Goal: Information Seeking & Learning: Learn about a topic

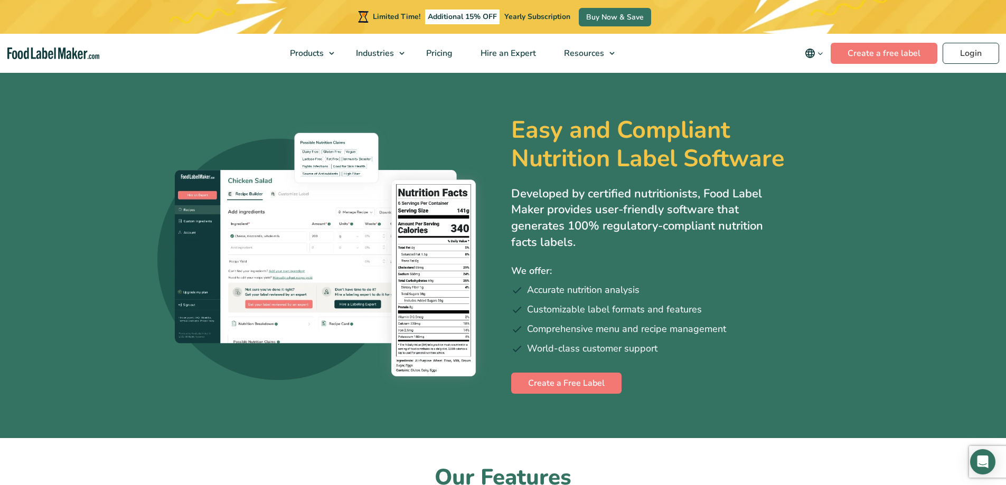
click at [813, 54] on icon "main navigation" at bounding box center [810, 54] width 10 height 10
click at [827, 102] on link "Français" at bounding box center [828, 105] width 29 height 11
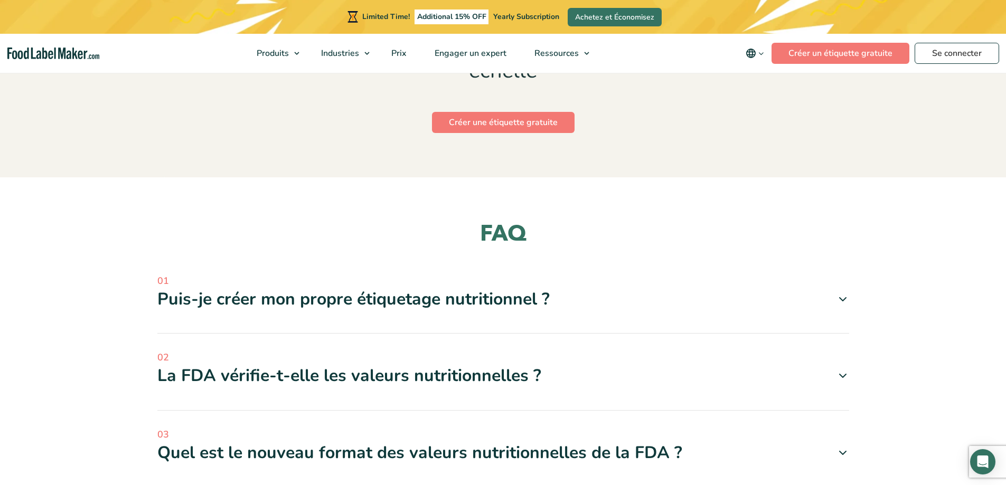
scroll to position [5715, 0]
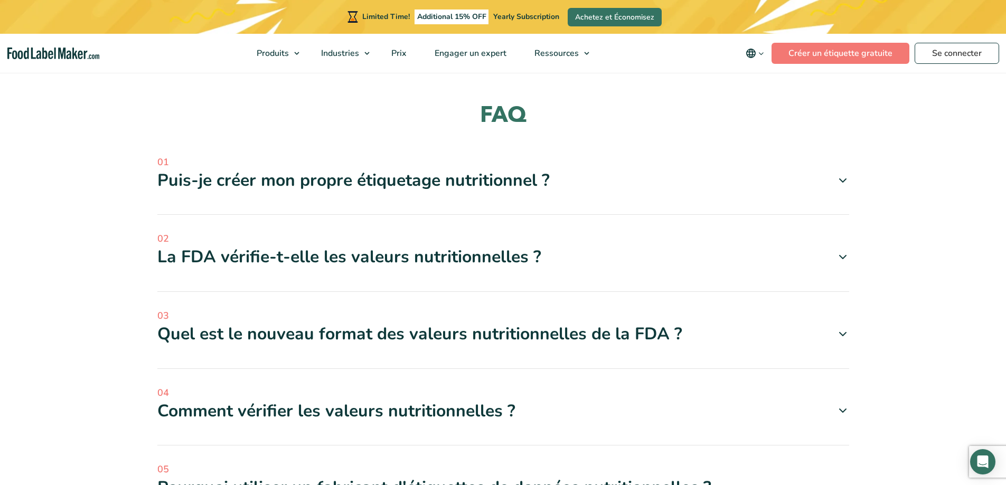
click at [841, 328] on icon at bounding box center [842, 334] width 13 height 13
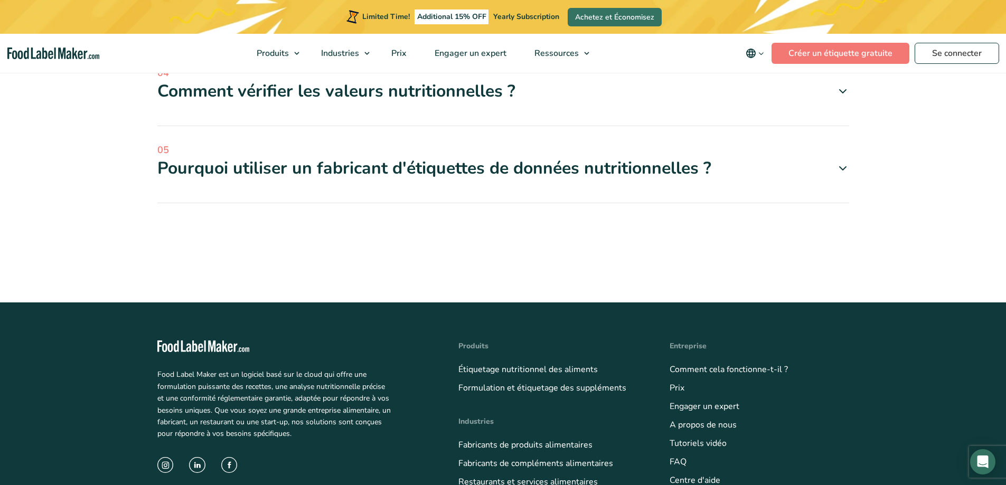
scroll to position [6374, 0]
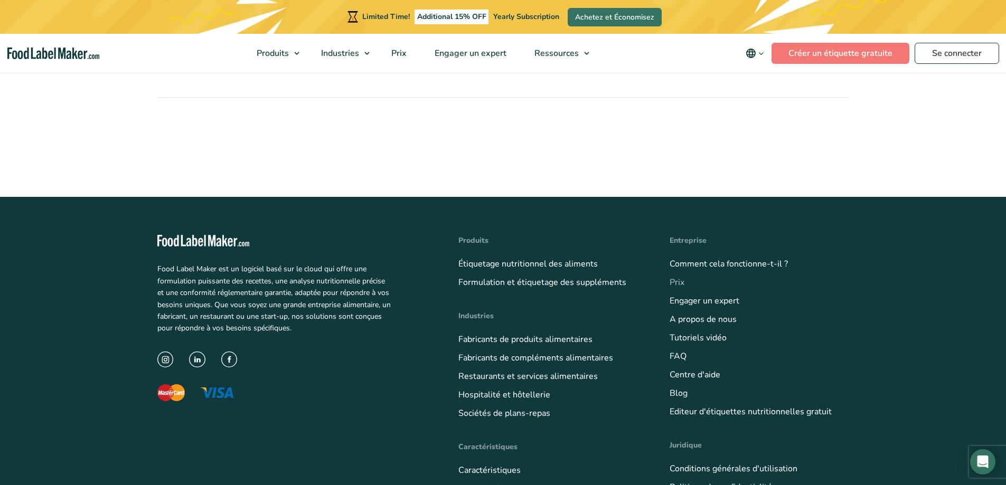
click at [682, 277] on link "Prix" at bounding box center [676, 283] width 15 height 12
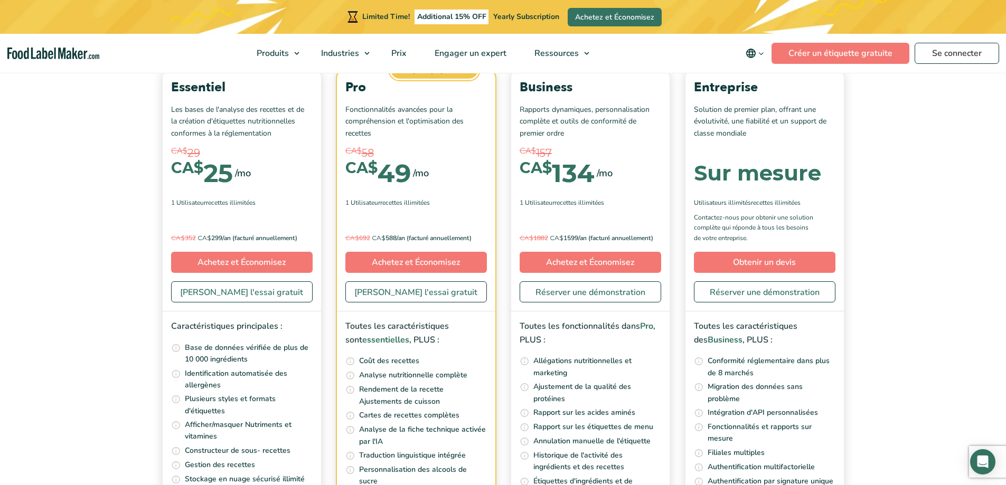
scroll to position [3190, 0]
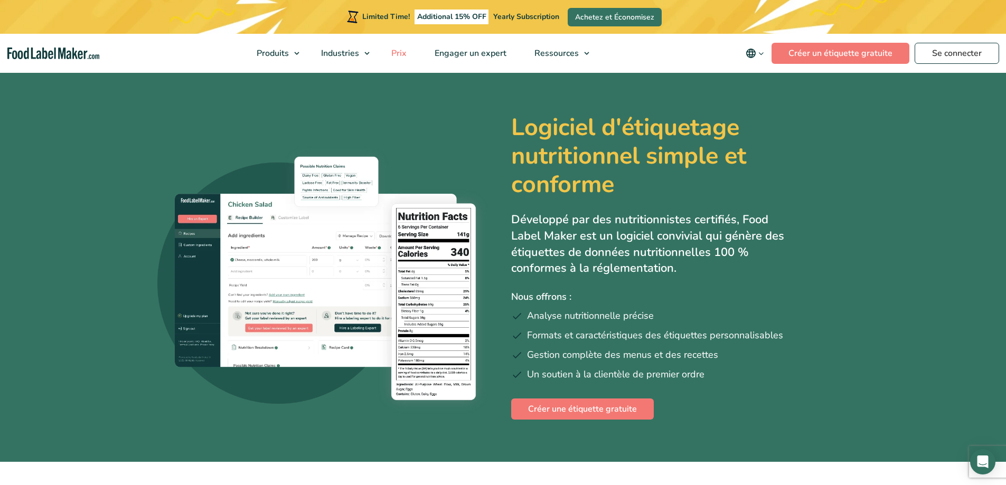
click at [402, 48] on span "Prix" at bounding box center [398, 54] width 20 height 12
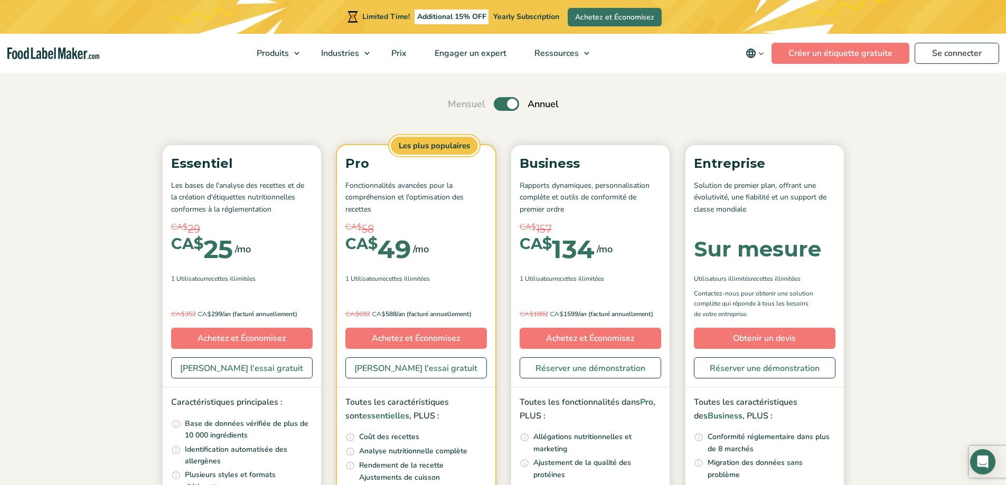
scroll to position [92, 0]
